Goal: Information Seeking & Learning: Learn about a topic

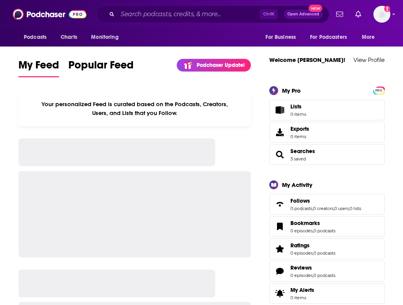
click at [216, 8] on input "Search podcasts, credits, & more..." at bounding box center [189, 14] width 142 height 12
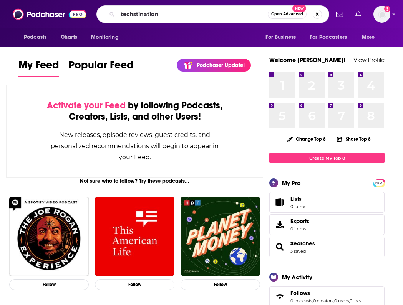
type input "techstination"
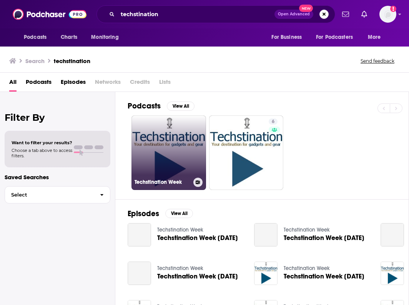
click at [181, 153] on link "Techstination Week" at bounding box center [169, 152] width 75 height 75
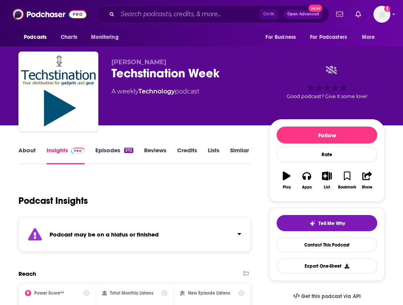
click at [28, 150] on link "About" at bounding box center [26, 155] width 17 height 18
